Goal: Task Accomplishment & Management: Use online tool/utility

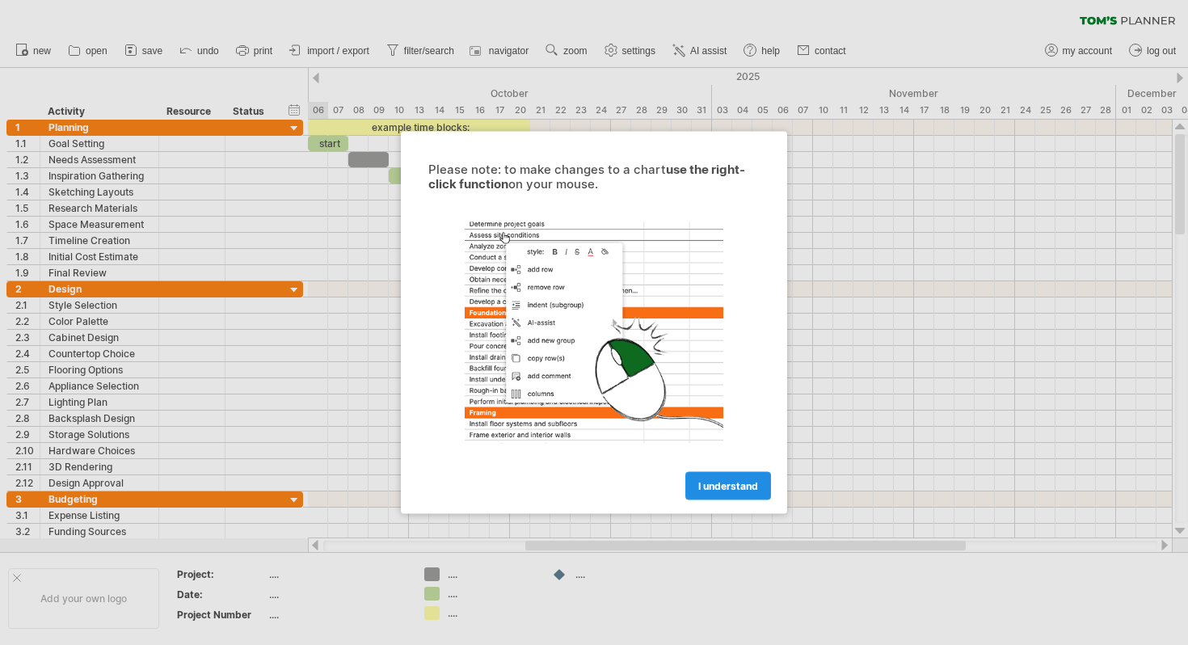
click at [724, 480] on span "I understand" at bounding box center [728, 486] width 60 height 12
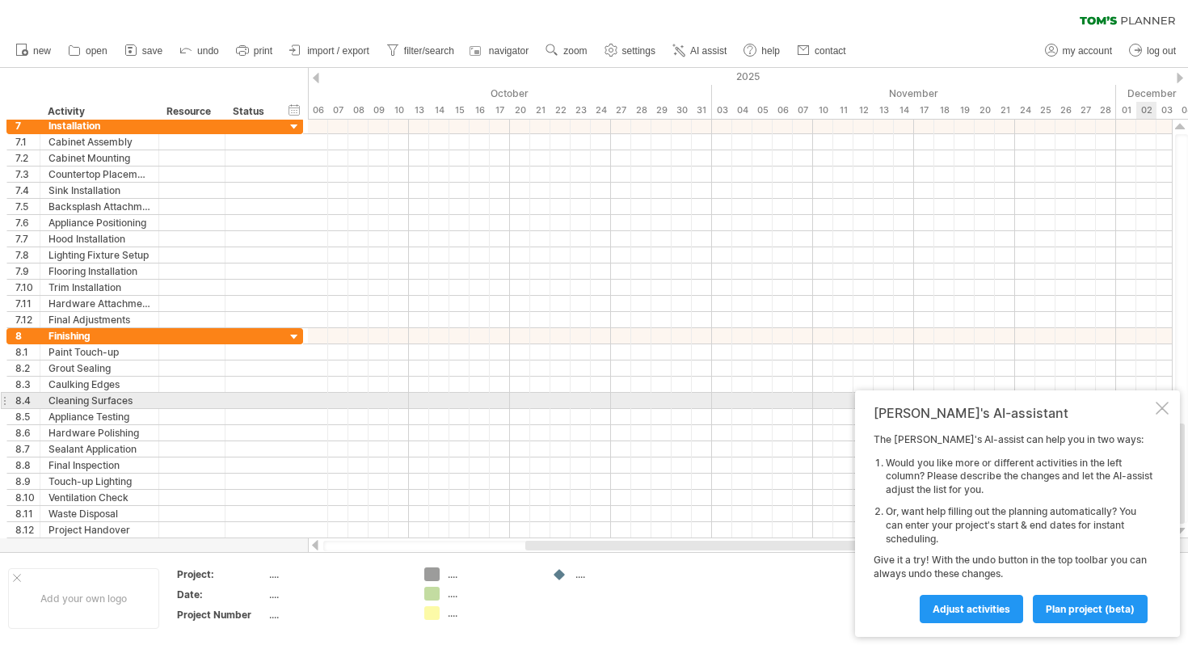
click at [1166, 408] on div at bounding box center [1162, 408] width 13 height 13
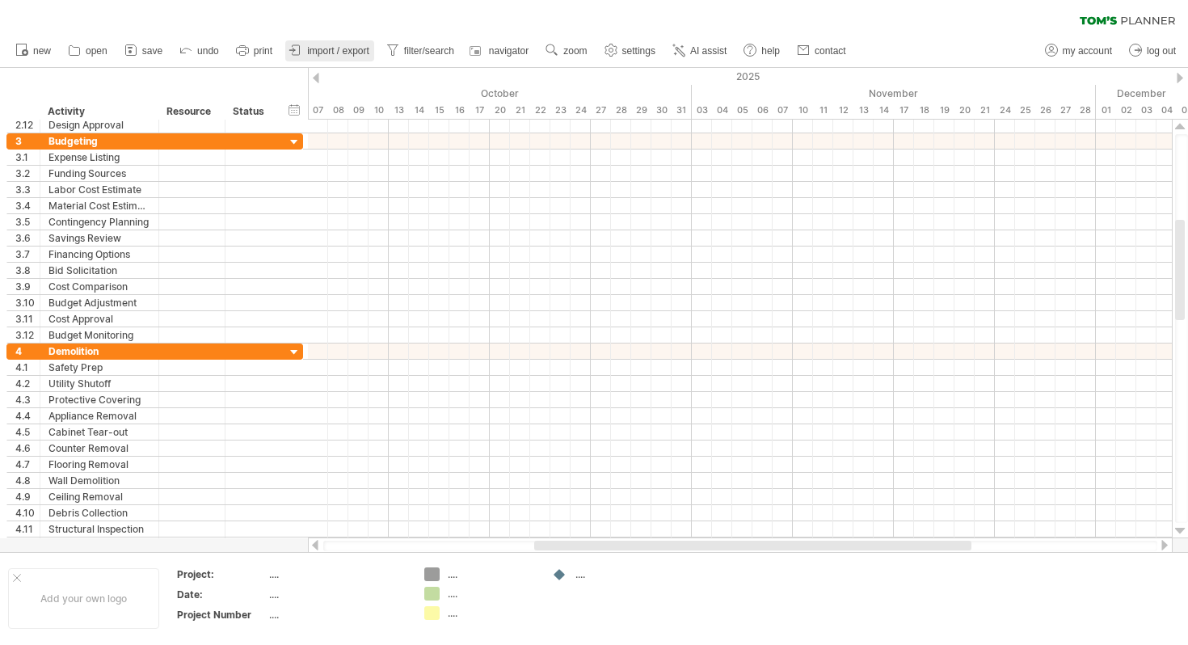
click at [358, 40] on link "import / export" at bounding box center [329, 50] width 89 height 21
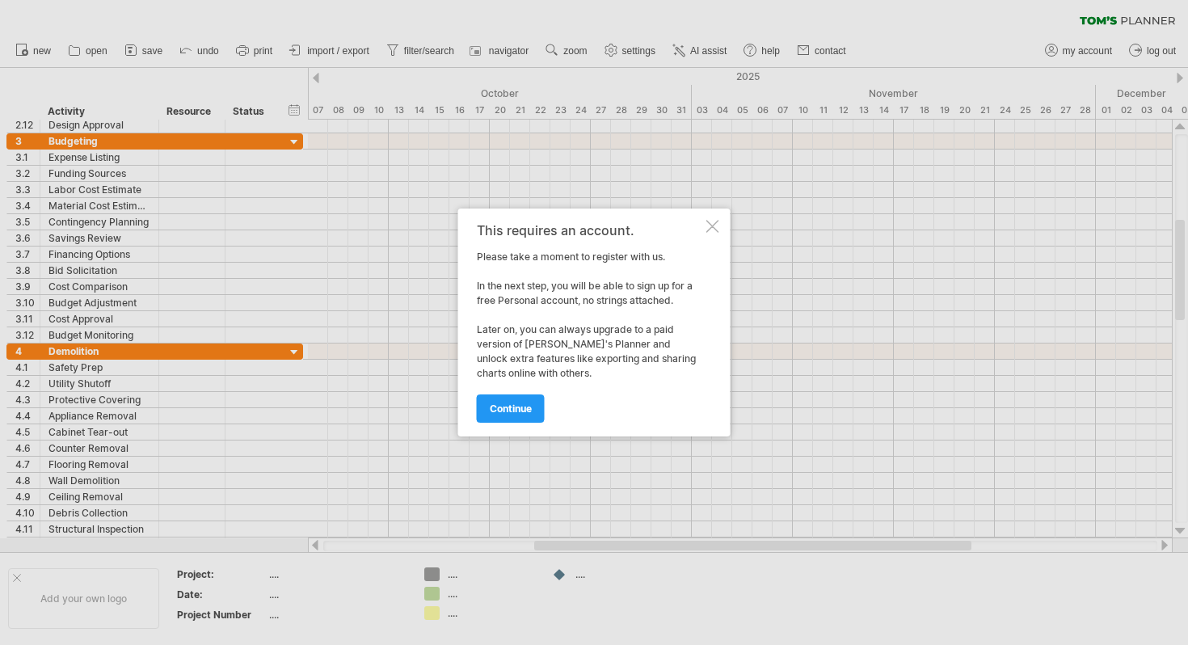
click at [711, 221] on div at bounding box center [713, 226] width 13 height 13
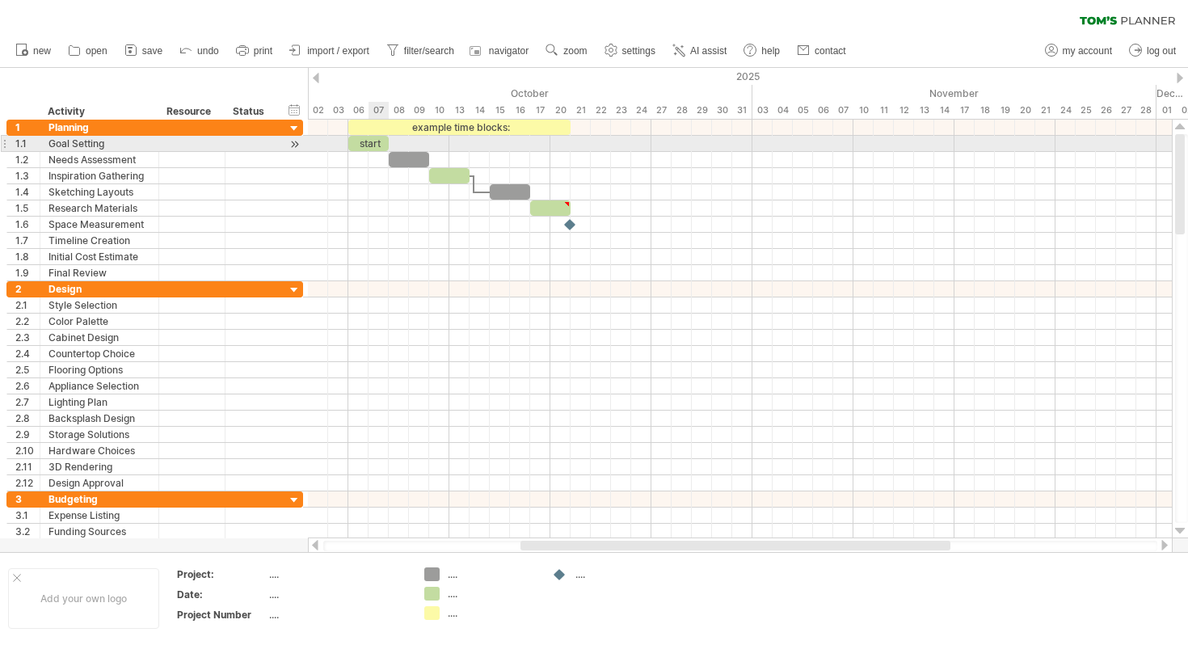
click at [368, 145] on div "start" at bounding box center [368, 143] width 40 height 15
click at [368, 145] on div "*****" at bounding box center [368, 143] width 40 height 15
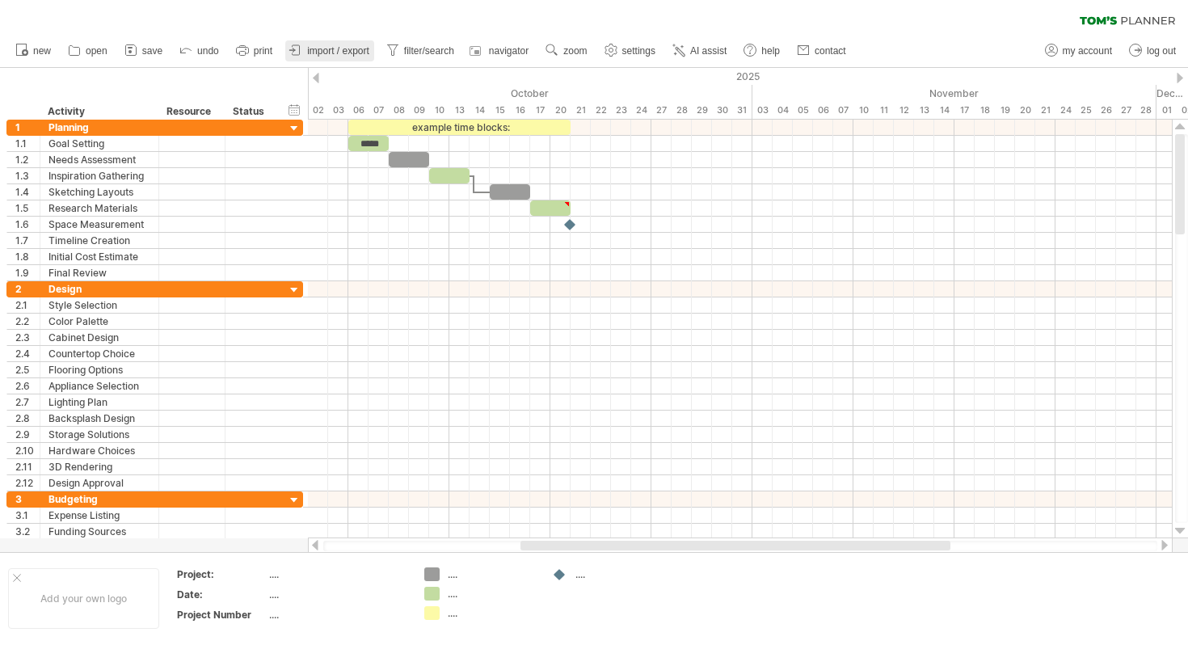
click at [352, 56] on span "import / export" at bounding box center [338, 50] width 62 height 11
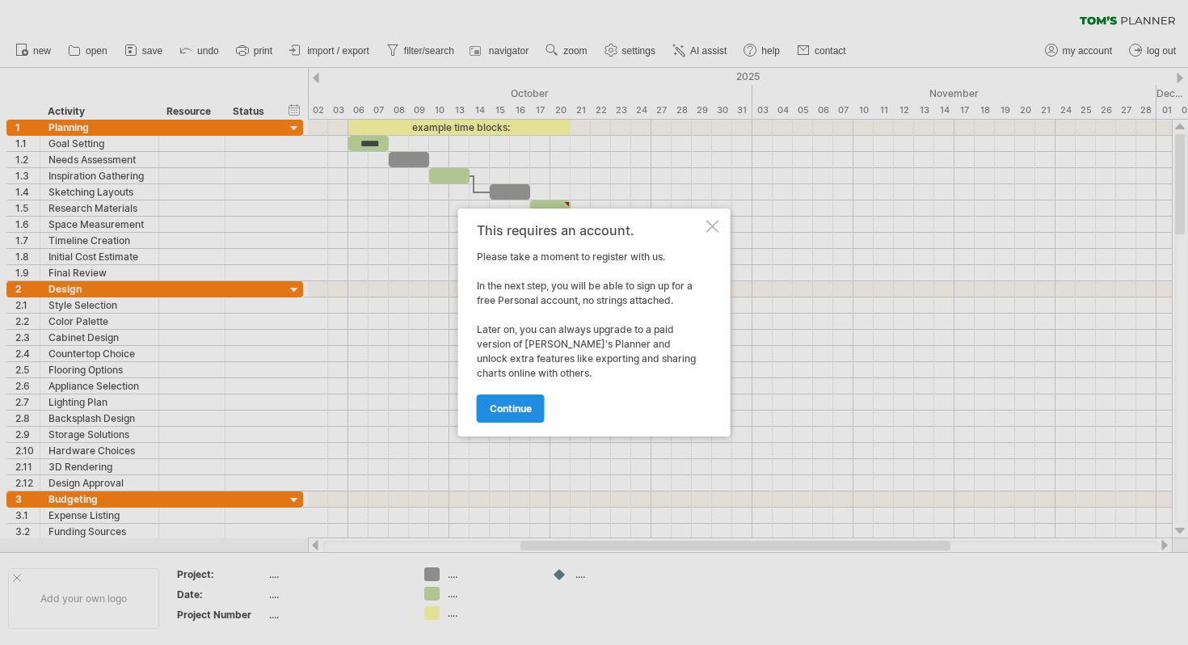
click at [512, 411] on span "continue" at bounding box center [511, 409] width 42 height 12
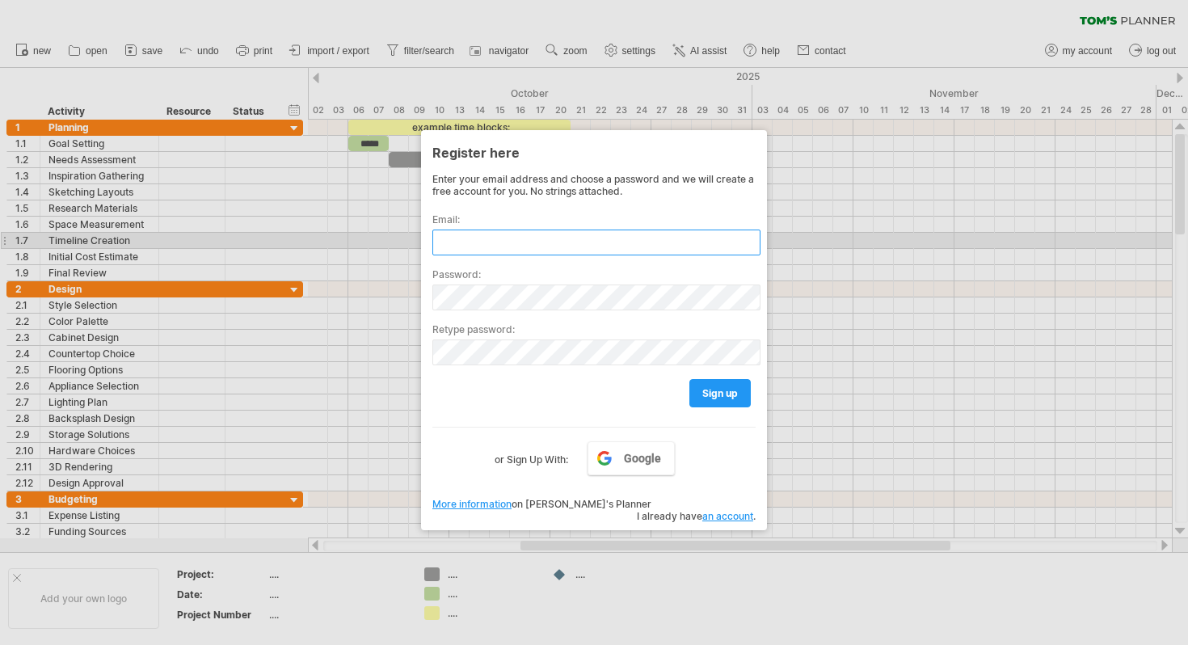
click at [506, 245] on input "text" at bounding box center [596, 243] width 328 height 26
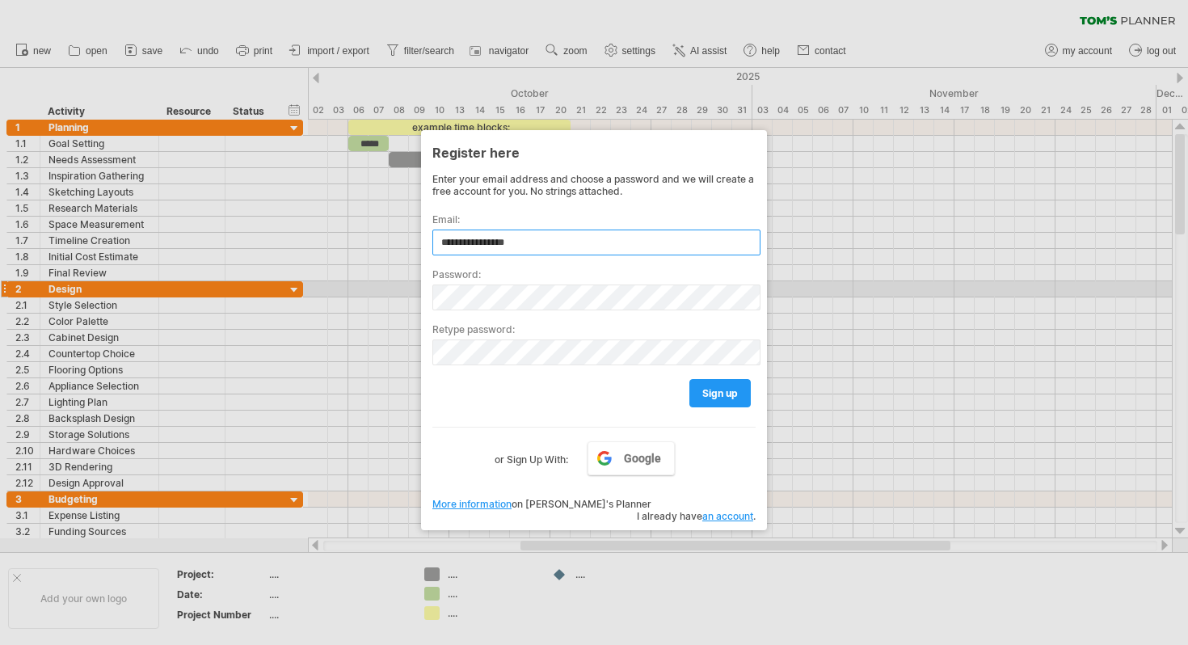
type input "**********"
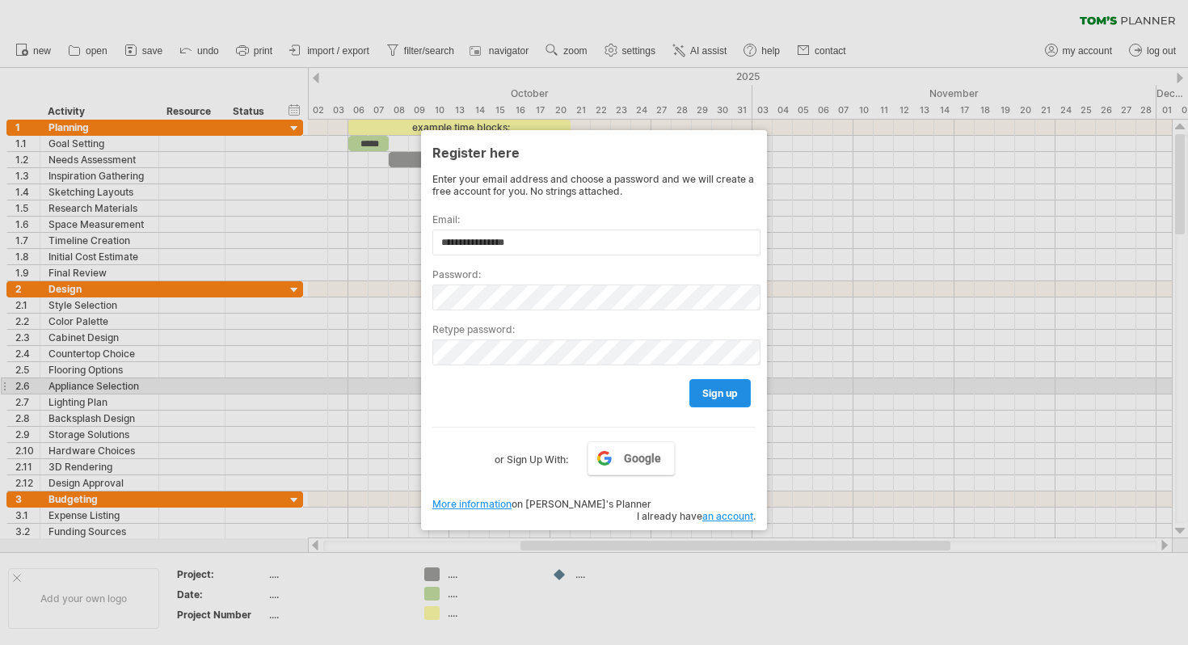
click at [734, 394] on span "sign up" at bounding box center [720, 393] width 36 height 12
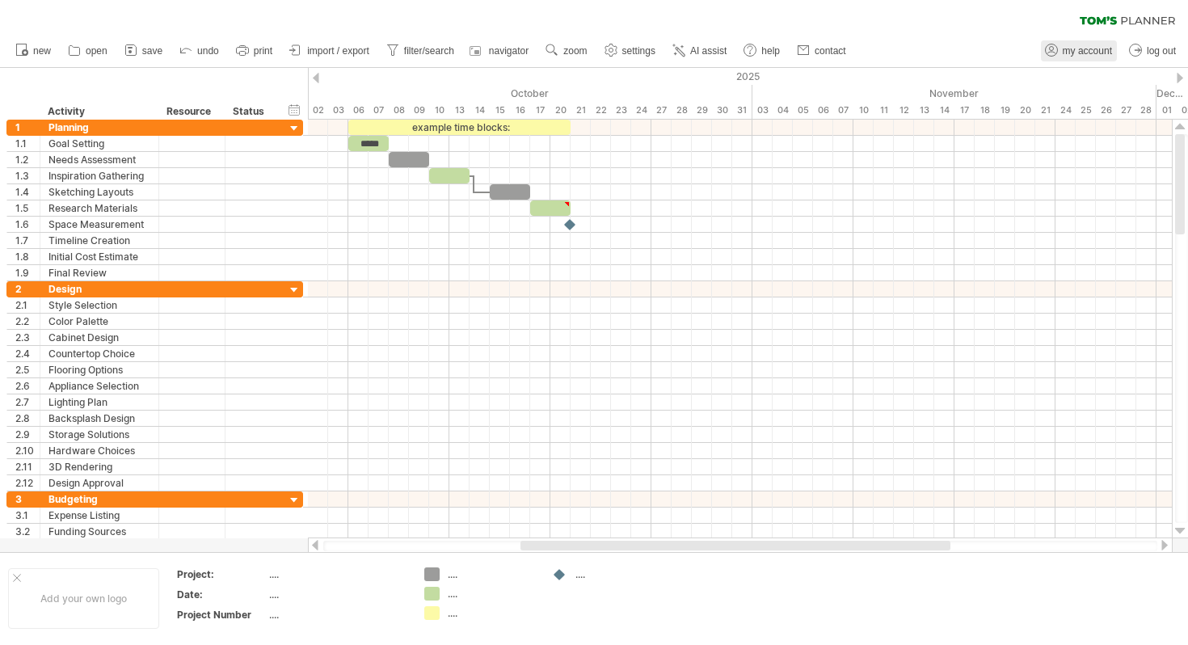
click at [1090, 52] on span "my account" at bounding box center [1087, 50] width 49 height 11
type input "**********"
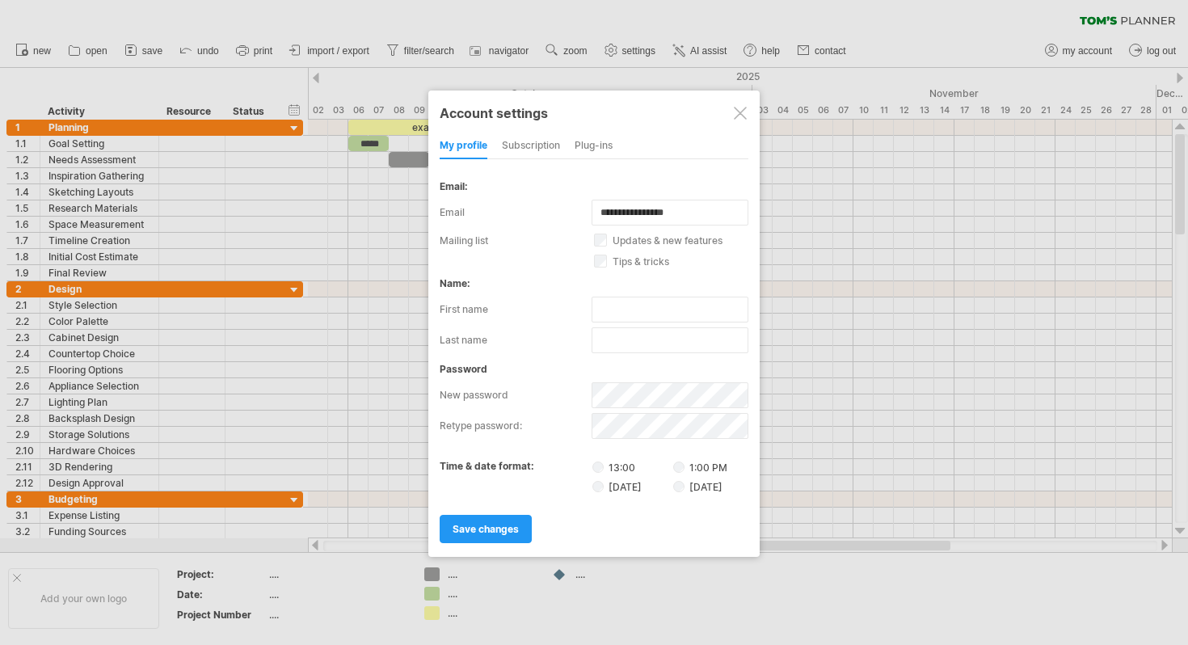
click at [744, 114] on div at bounding box center [740, 113] width 13 height 13
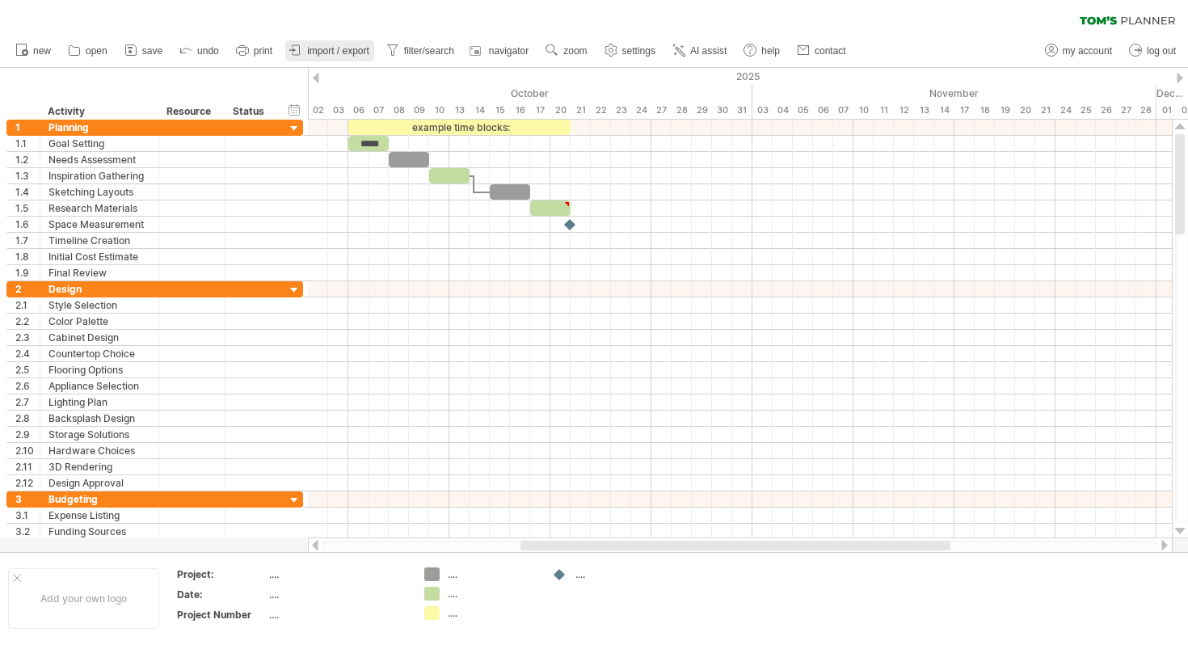
click at [324, 59] on link "import / export" at bounding box center [329, 50] width 89 height 21
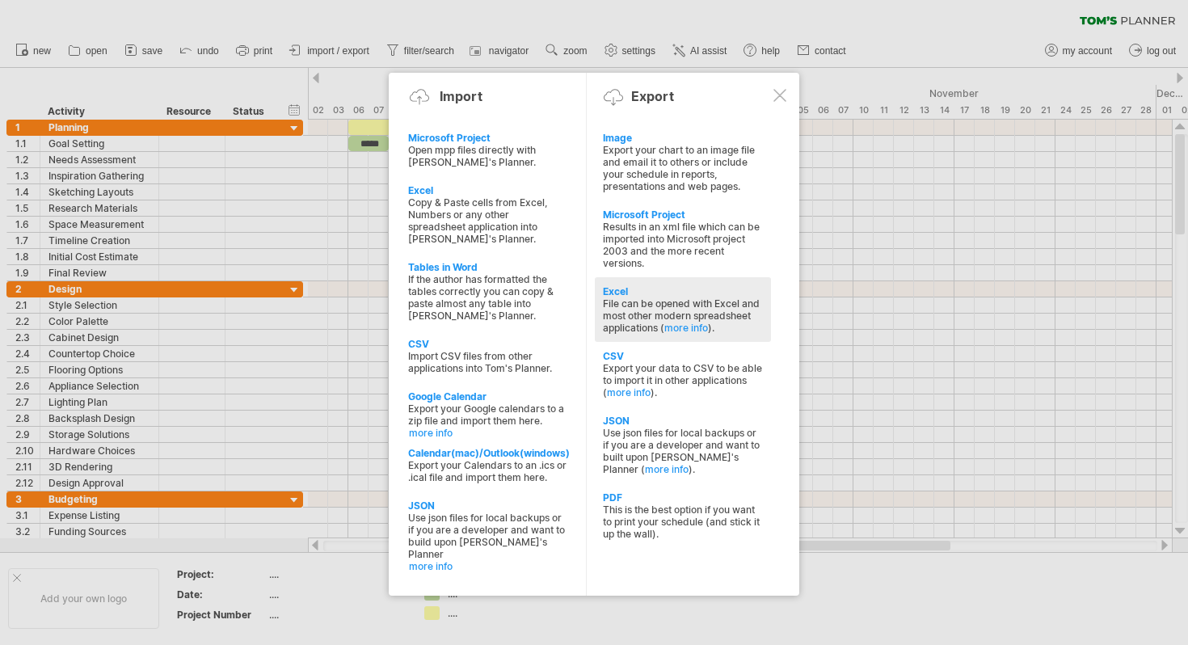
click at [624, 285] on div "Excel" at bounding box center [683, 291] width 160 height 12
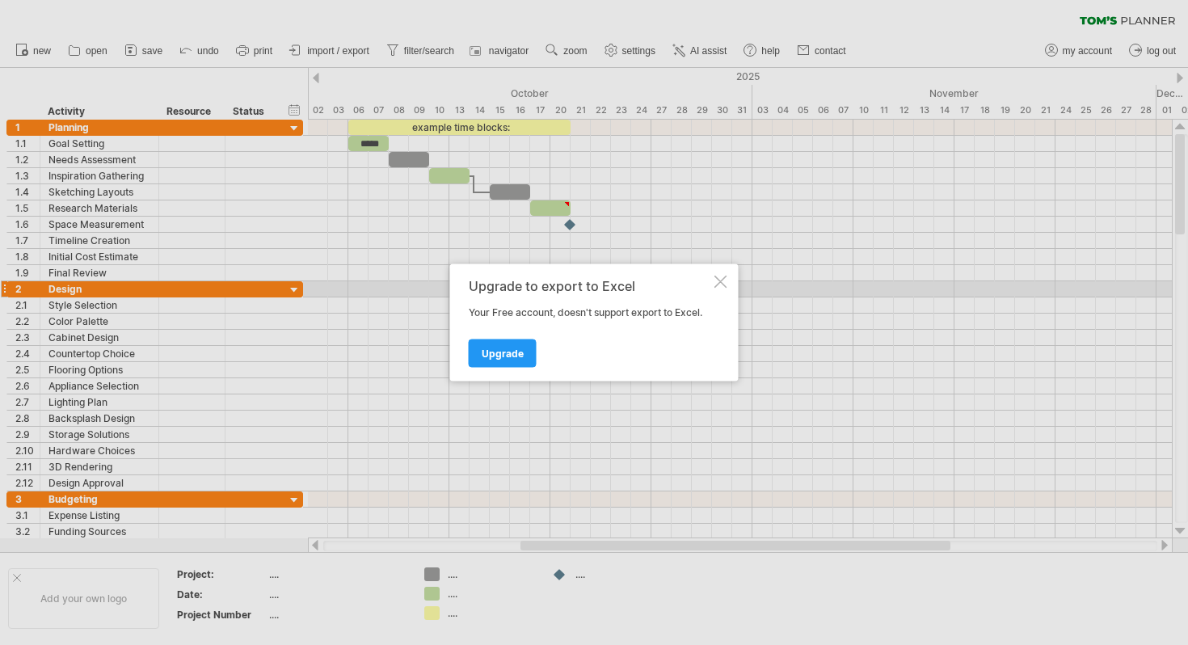
click at [724, 282] on div at bounding box center [721, 282] width 13 height 13
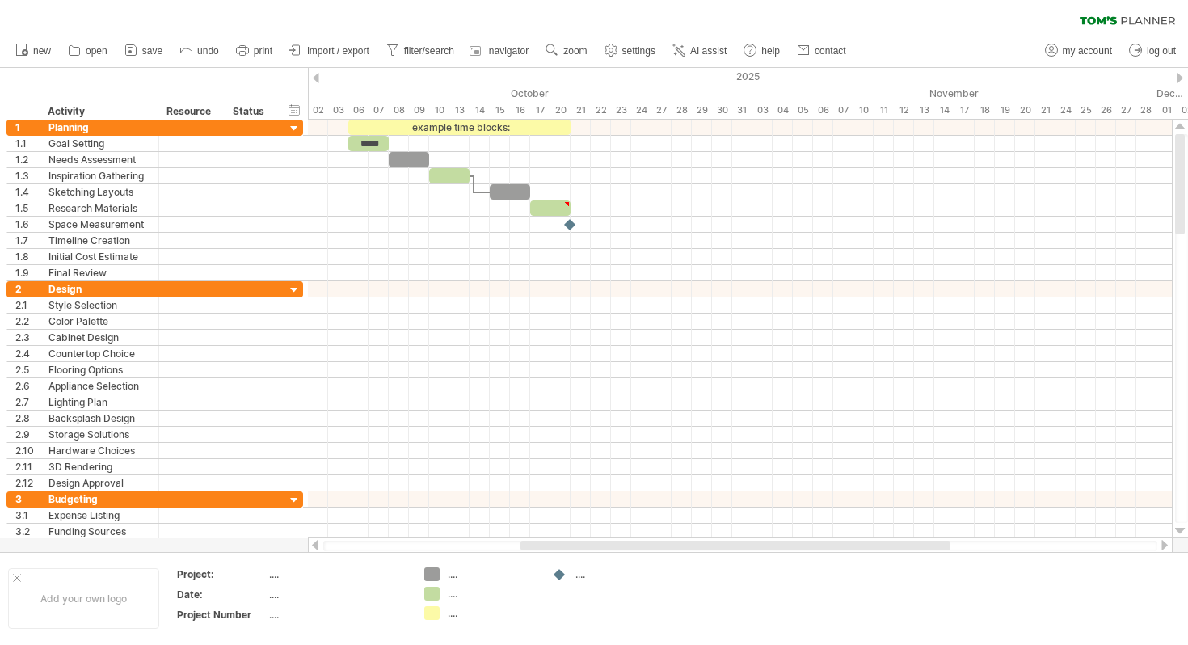
click at [340, 38] on ul "new open" at bounding box center [430, 51] width 846 height 34
click at [333, 45] on span "import / export" at bounding box center [338, 50] width 62 height 11
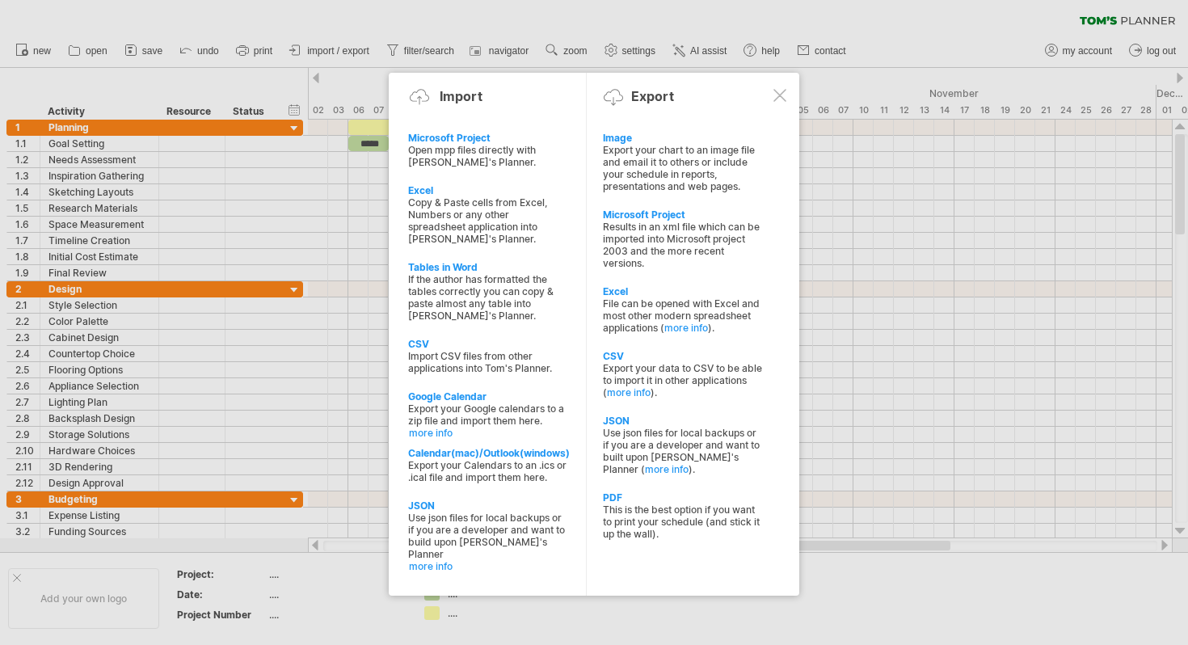
click at [887, 453] on div at bounding box center [594, 322] width 1188 height 645
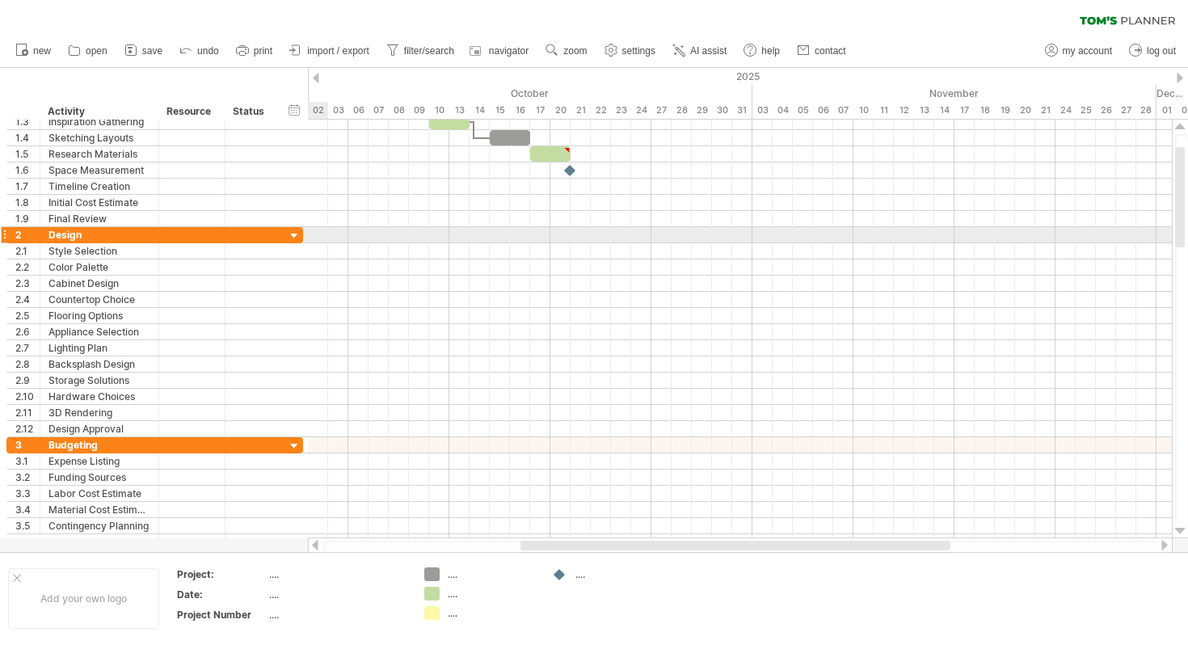
click at [294, 234] on div at bounding box center [294, 236] width 15 height 15
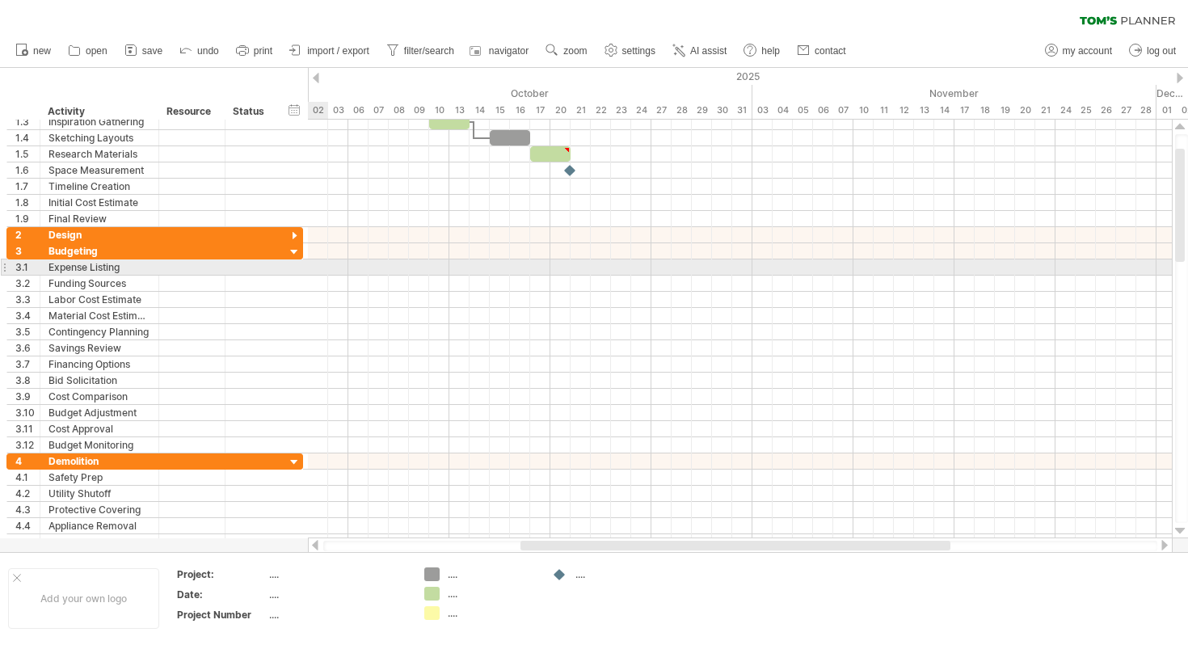
click at [311, 315] on div at bounding box center [740, 316] width 864 height 16
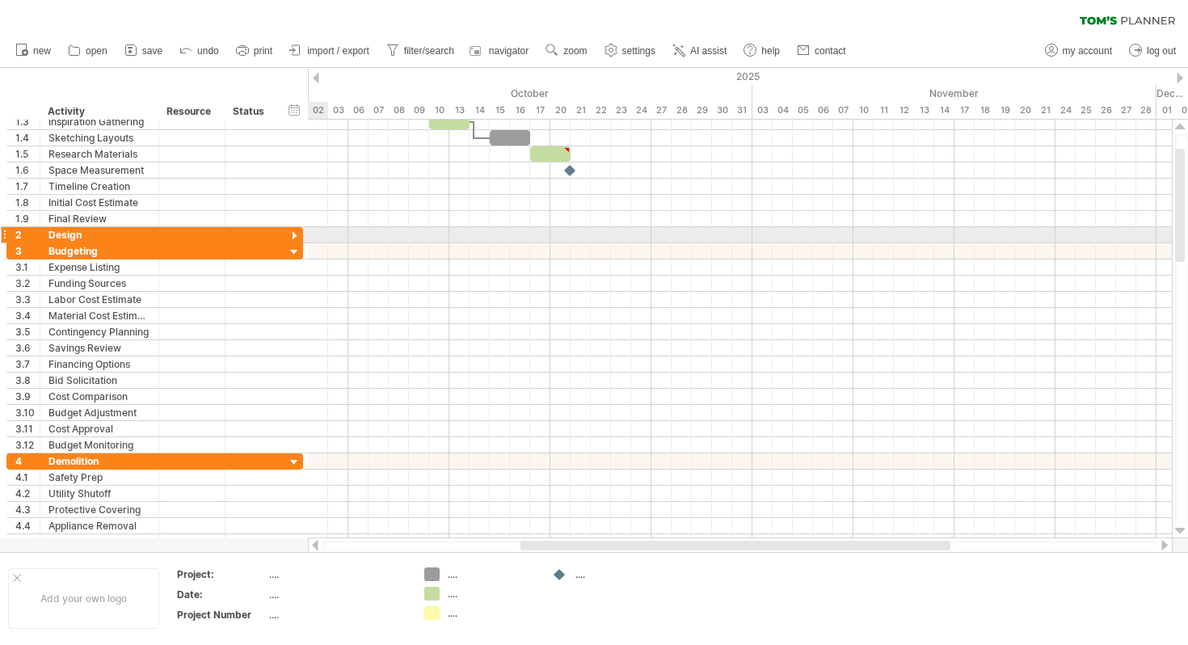
click at [295, 237] on div at bounding box center [294, 236] width 15 height 15
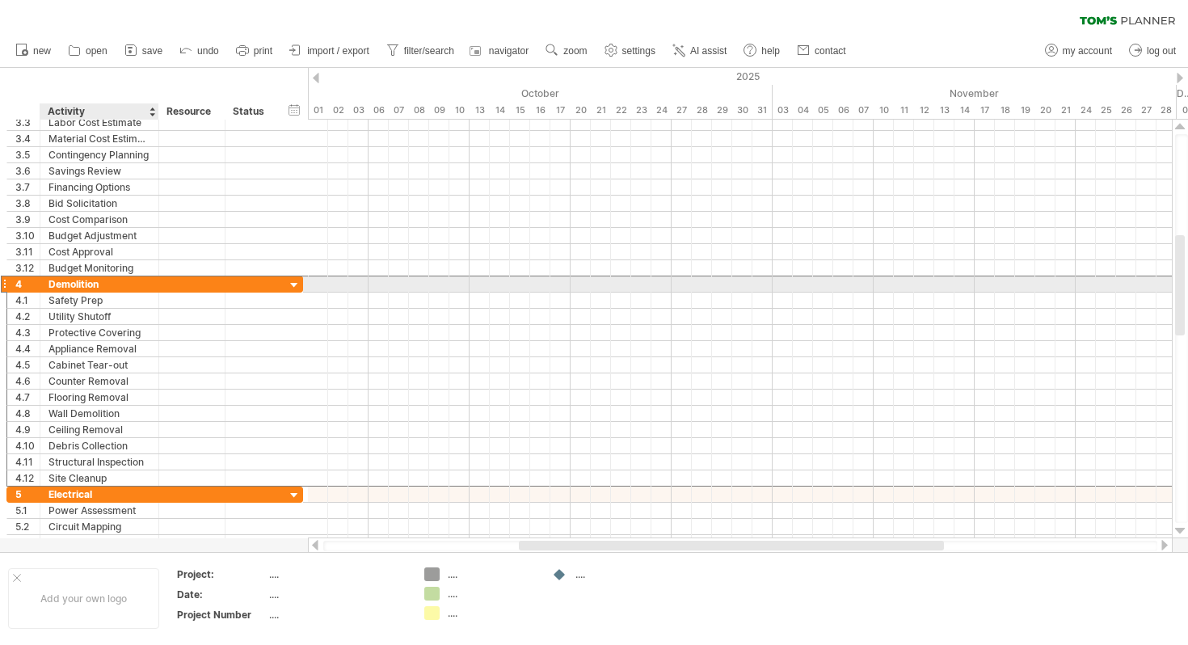
click at [103, 279] on div "Demolition" at bounding box center [100, 283] width 102 height 15
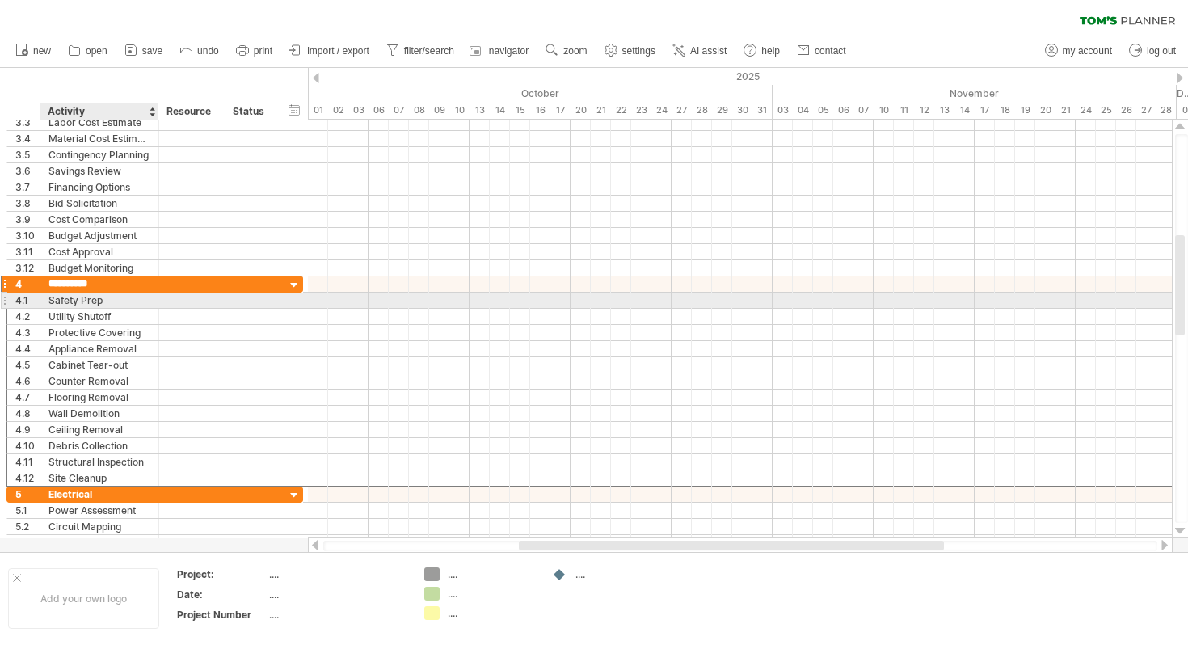
click at [82, 308] on div "**********" at bounding box center [154, 301] width 297 height 16
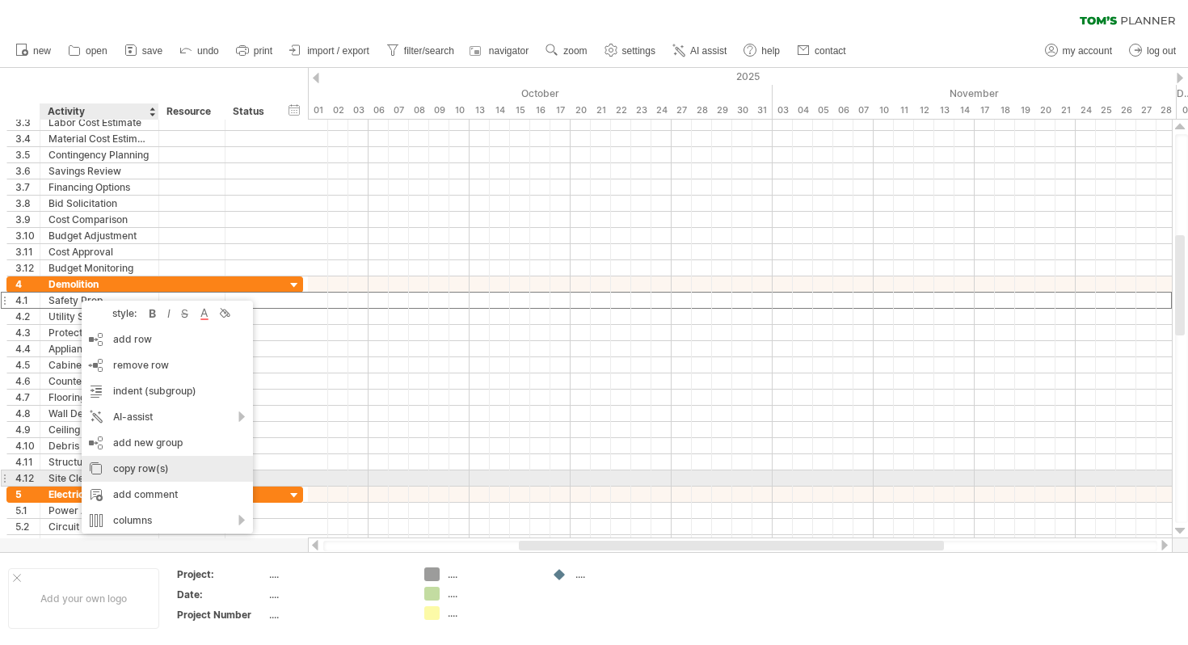
click at [160, 476] on div "copy row(s)" at bounding box center [167, 469] width 171 height 26
